Goal: Find specific page/section: Find specific page/section

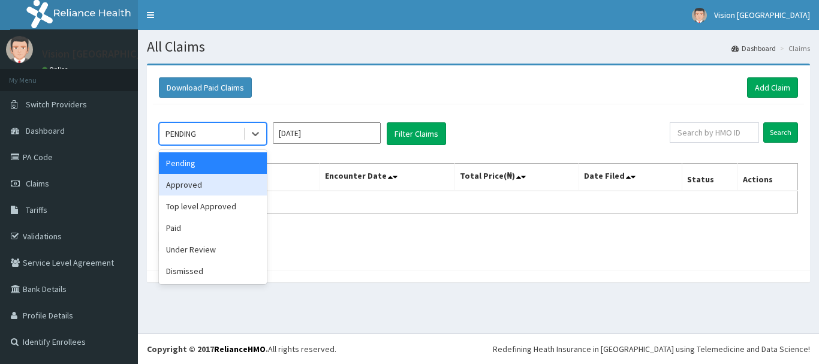
click at [216, 189] on div "Approved" at bounding box center [213, 185] width 108 height 22
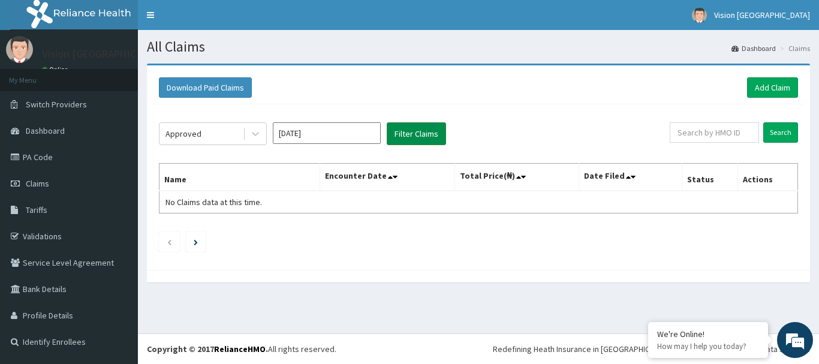
click at [414, 139] on button "Filter Claims" at bounding box center [416, 133] width 59 height 23
click at [50, 152] on link "PA Code" at bounding box center [69, 157] width 138 height 26
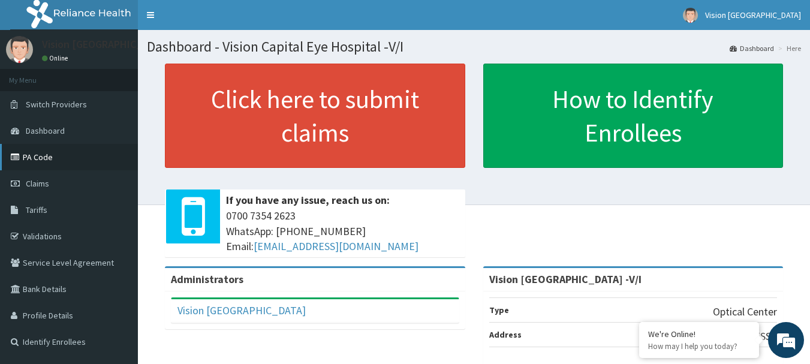
click at [44, 156] on link "PA Code" at bounding box center [69, 157] width 138 height 26
click at [53, 101] on span "Switch Providers" at bounding box center [56, 104] width 61 height 11
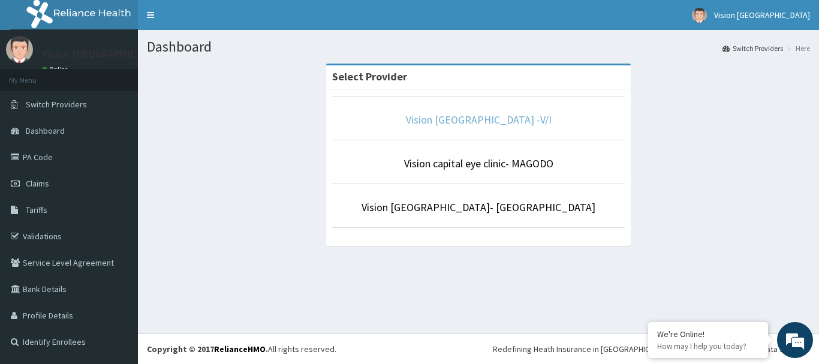
click at [533, 117] on link "Vision [GEOGRAPHIC_DATA] -V/I" at bounding box center [479, 120] width 146 height 14
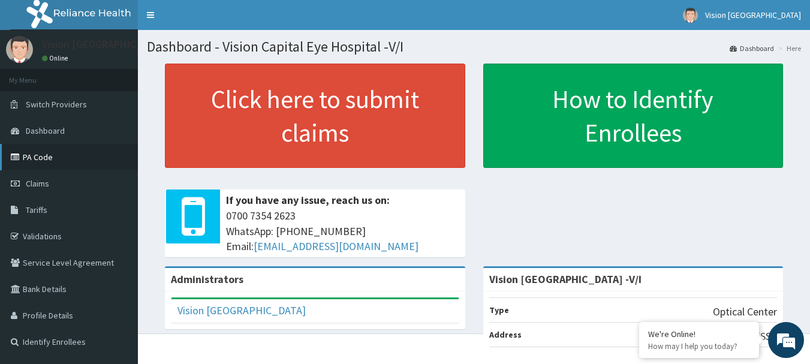
click at [43, 161] on link "PA Code" at bounding box center [69, 157] width 138 height 26
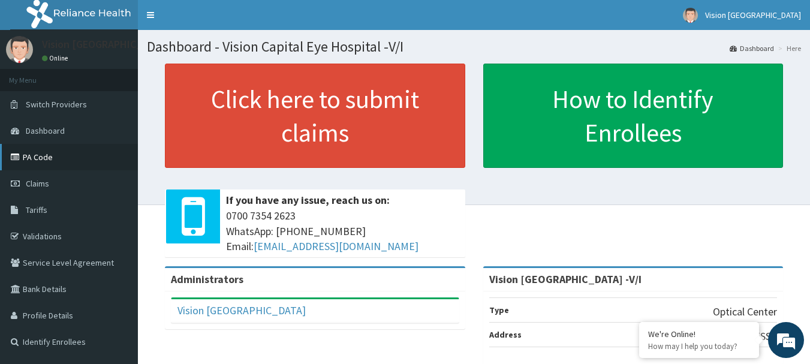
click at [32, 155] on link "PA Code" at bounding box center [69, 157] width 138 height 26
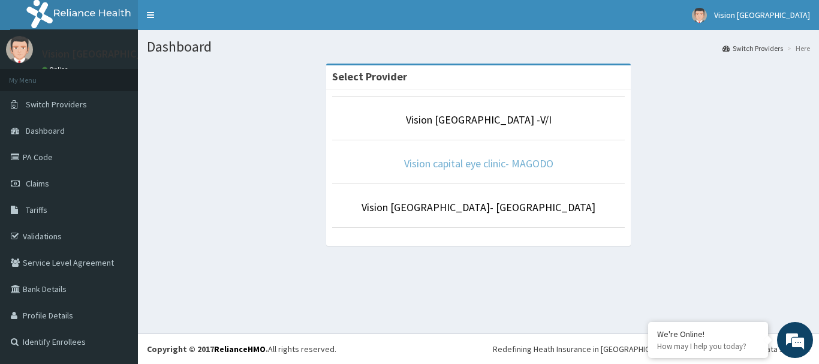
click at [491, 161] on link "Vision capital eye clinic- MAGODO" at bounding box center [478, 163] width 149 height 14
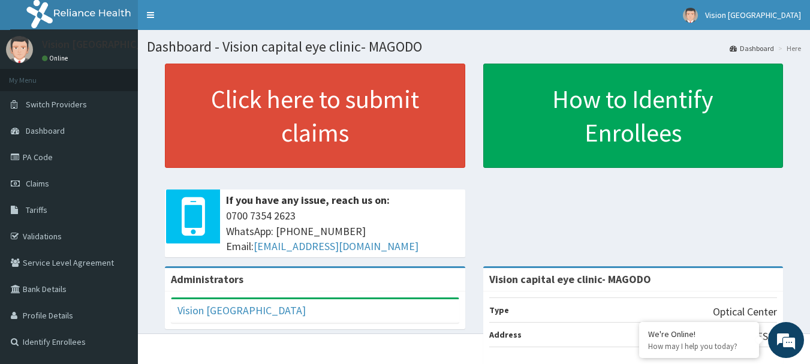
click at [39, 156] on link "PA Code" at bounding box center [69, 157] width 138 height 26
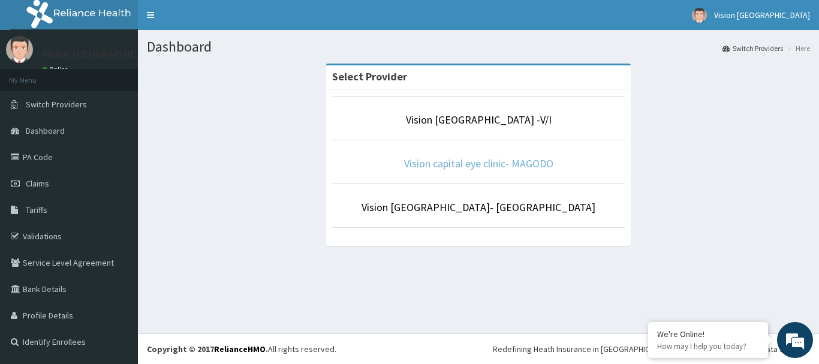
click at [506, 164] on link "Vision capital eye clinic- MAGODO" at bounding box center [478, 163] width 149 height 14
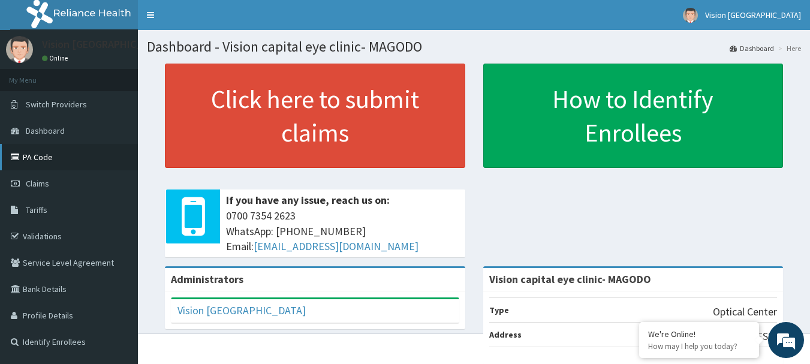
click at [49, 158] on link "PA Code" at bounding box center [69, 157] width 138 height 26
